Goal: Task Accomplishment & Management: Use online tool/utility

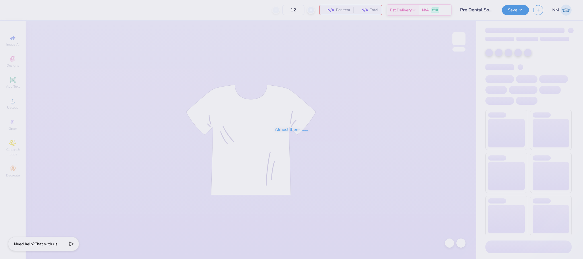
type input "Pre Dental Society"
type input "70"
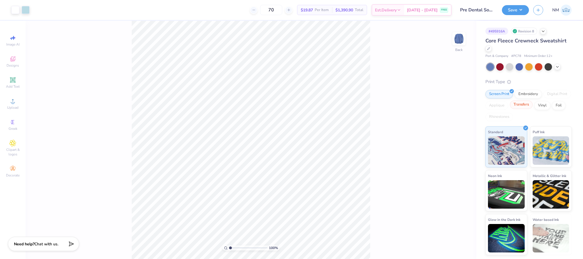
click at [520, 107] on div "Transfers" at bounding box center [520, 104] width 23 height 9
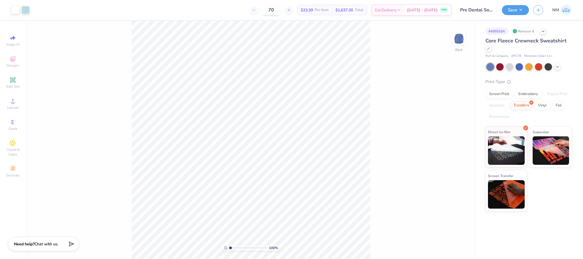
drag, startPoint x: 282, startPoint y: 9, endPoint x: 275, endPoint y: 8, distance: 6.3
click at [275, 8] on input "70" at bounding box center [271, 10] width 22 height 10
click at [541, 106] on div "Vinyl" at bounding box center [542, 104] width 16 height 9
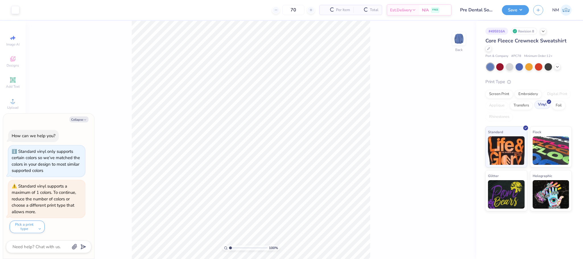
type textarea "x"
click at [280, 8] on input "70" at bounding box center [271, 10] width 22 height 10
type input "7"
type input "12"
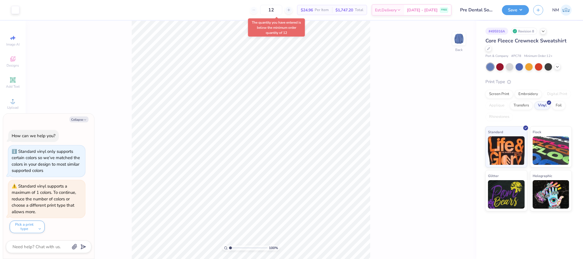
click at [248, 21] on body "Art colors 12 $24.96 Per Item $1,747.20 Total Est. Delivery [DATE] - [DATE] FRE…" at bounding box center [291, 129] width 583 height 259
click at [525, 105] on div "Transfers" at bounding box center [520, 104] width 23 height 9
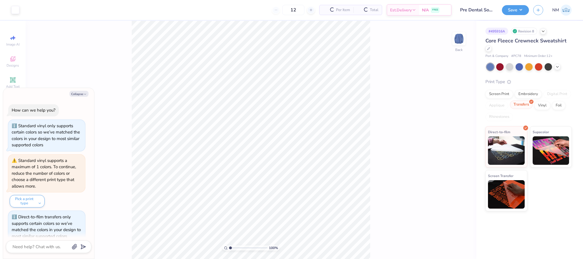
scroll to position [9, 0]
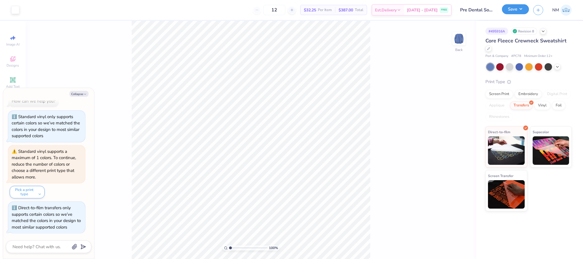
click at [513, 11] on button "Save" at bounding box center [514, 9] width 27 height 10
type textarea "x"
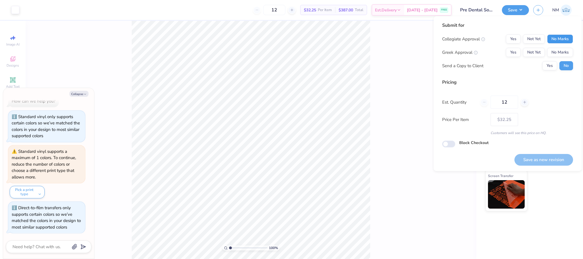
click at [561, 42] on button "No Marks" at bounding box center [560, 38] width 26 height 9
click at [560, 53] on button "No Marks" at bounding box center [560, 52] width 26 height 9
click at [548, 156] on button "Save as new revision" at bounding box center [543, 160] width 59 height 12
type input "$32.25"
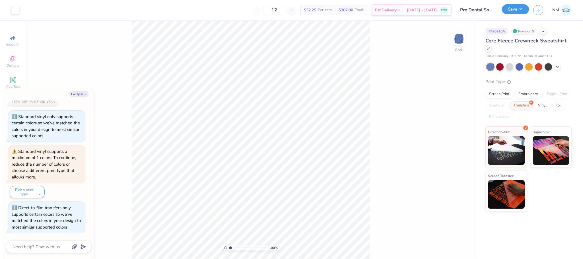
click at [515, 9] on button "Save" at bounding box center [514, 9] width 27 height 10
type textarea "x"
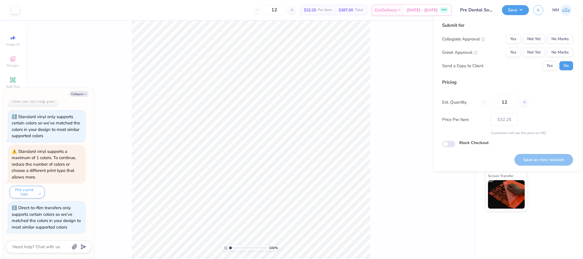
click at [390, 62] on div "100 % Back" at bounding box center [251, 140] width 450 height 238
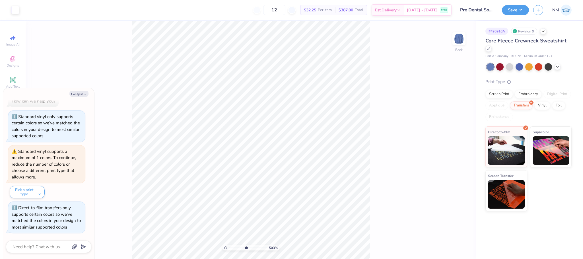
drag, startPoint x: 230, startPoint y: 248, endPoint x: 246, endPoint y: 251, distance: 15.6
click at [246, 250] on input "range" at bounding box center [248, 247] width 38 height 5
drag, startPoint x: 246, startPoint y: 247, endPoint x: 236, endPoint y: 247, distance: 10.0
type input "2.46"
click at [236, 247] on input "range" at bounding box center [248, 247] width 38 height 5
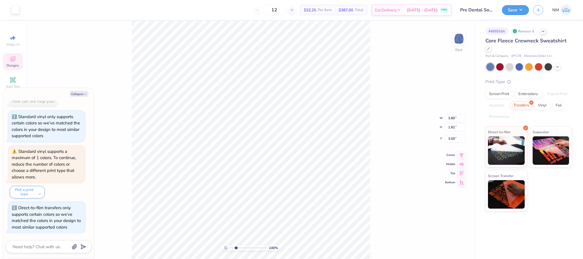
type textarea "x"
drag, startPoint x: 237, startPoint y: 248, endPoint x: 232, endPoint y: 248, distance: 4.9
type input "1.56"
click at [232, 248] on input "range" at bounding box center [248, 247] width 38 height 5
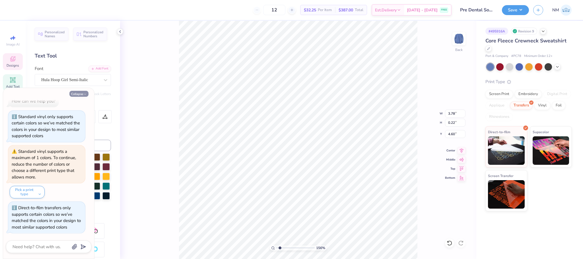
click at [80, 96] on button "Collapse" at bounding box center [78, 94] width 19 height 6
type textarea "x"
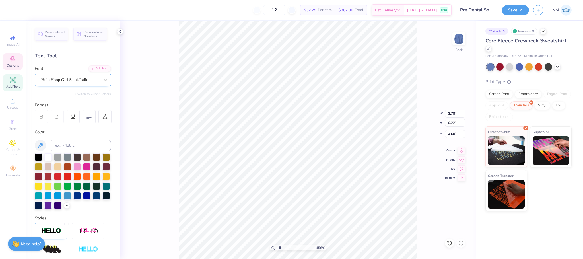
click at [76, 80] on div "Hula Hoop Girl Semi-Italic" at bounding box center [71, 79] width 60 height 9
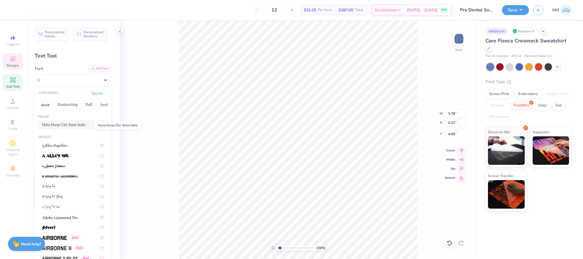
click at [65, 125] on span "Hula Hoop Girl Semi-Italic" at bounding box center [64, 125] width 44 height 6
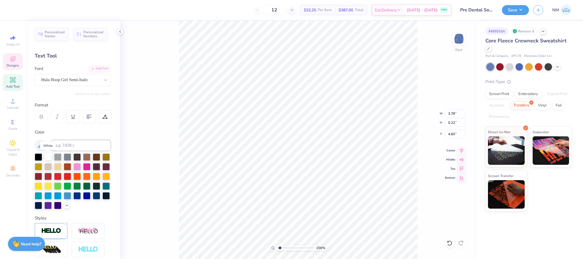
click at [47, 156] on div at bounding box center [47, 156] width 7 height 7
click at [37, 158] on div at bounding box center [38, 156] width 7 height 7
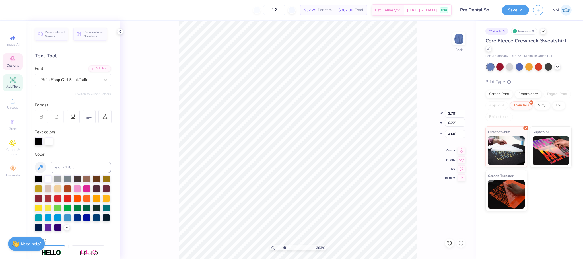
drag, startPoint x: 279, startPoint y: 248, endPoint x: 284, endPoint y: 247, distance: 5.4
click at [284, 247] on input "range" at bounding box center [295, 247] width 38 height 5
click at [28, 11] on div at bounding box center [26, 9] width 8 height 8
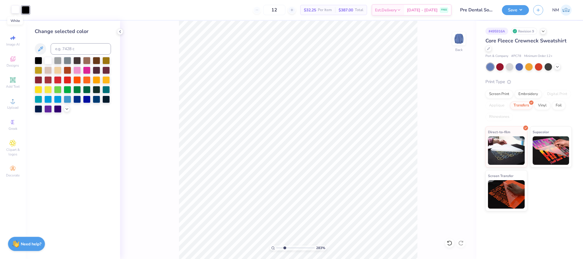
click at [13, 9] on div at bounding box center [15, 9] width 8 height 8
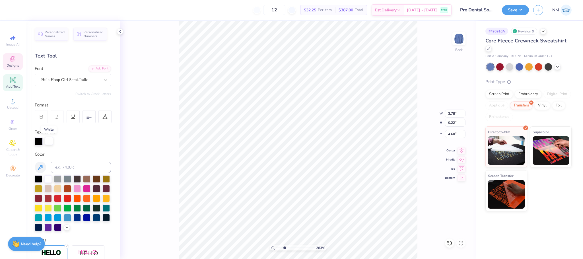
click at [51, 142] on div at bounding box center [49, 141] width 8 height 8
click at [42, 218] on div at bounding box center [38, 216] width 7 height 7
click at [38, 142] on div at bounding box center [39, 141] width 8 height 8
click at [46, 177] on div at bounding box center [47, 178] width 7 height 7
click at [120, 31] on polyline at bounding box center [119, 31] width 1 height 2
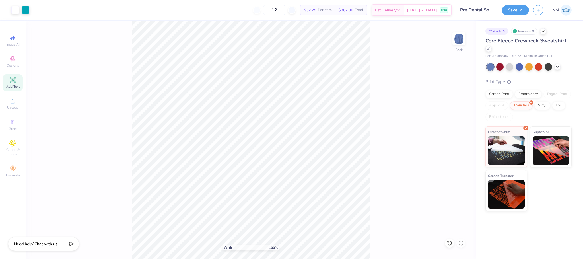
drag, startPoint x: 236, startPoint y: 248, endPoint x: 222, endPoint y: 248, distance: 14.5
click at [229, 248] on input "range" at bounding box center [248, 247] width 38 height 5
drag, startPoint x: 231, startPoint y: 248, endPoint x: 237, endPoint y: 248, distance: 6.6
click at [237, 248] on input "range" at bounding box center [248, 247] width 38 height 5
click at [26, 11] on div at bounding box center [26, 9] width 8 height 8
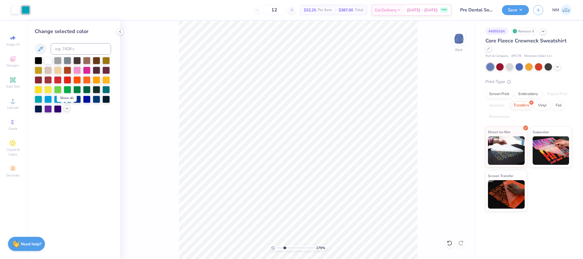
click at [66, 110] on icon at bounding box center [67, 108] width 5 height 5
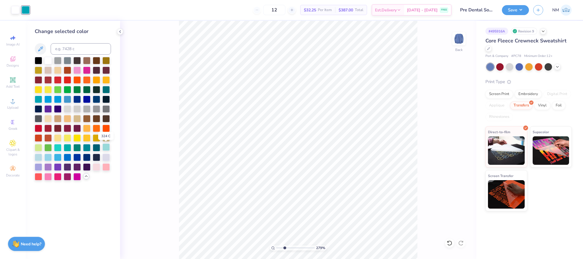
click at [107, 149] on div at bounding box center [105, 146] width 7 height 7
click at [45, 155] on div at bounding box center [47, 156] width 7 height 7
click at [55, 158] on div at bounding box center [57, 156] width 7 height 7
click at [121, 31] on icon at bounding box center [120, 31] width 5 height 5
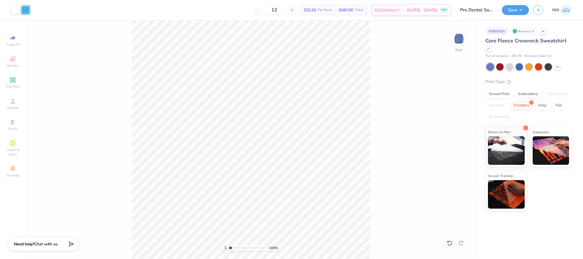
drag, startPoint x: 237, startPoint y: 248, endPoint x: 219, endPoint y: 248, distance: 18.5
type input "1"
click at [229, 248] on input "range" at bounding box center [248, 247] width 38 height 5
click at [519, 5] on button "Save" at bounding box center [514, 9] width 27 height 10
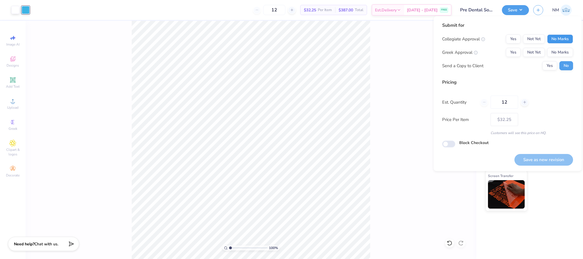
click at [553, 35] on button "No Marks" at bounding box center [560, 38] width 26 height 9
click at [557, 48] on button "No Marks" at bounding box center [560, 52] width 26 height 9
click at [523, 155] on button "Save as new revision" at bounding box center [543, 160] width 59 height 12
type input "$32.25"
